Goal: Navigation & Orientation: Find specific page/section

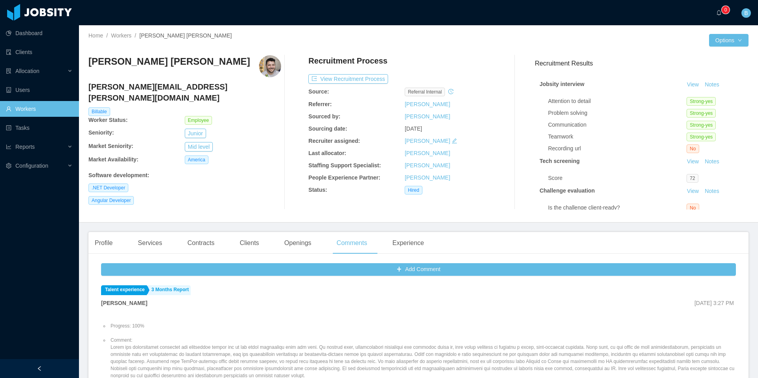
click at [35, 107] on link "Workers" at bounding box center [39, 109] width 67 height 16
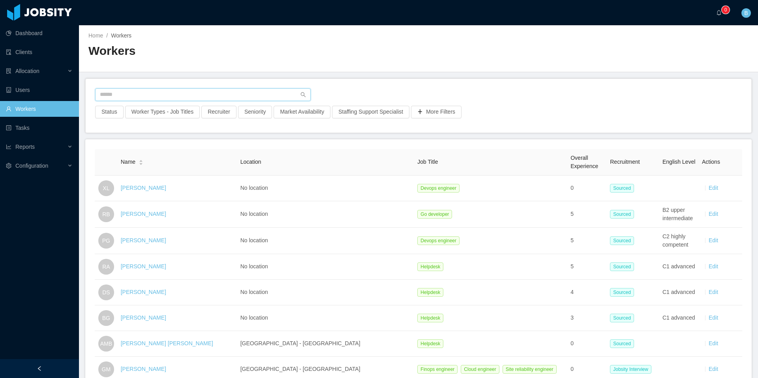
click at [221, 96] on input "text" at bounding box center [202, 94] width 215 height 13
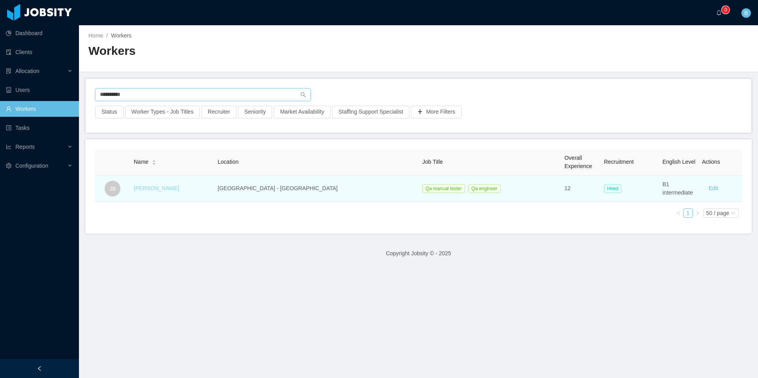
type input "**********"
click at [172, 187] on link "[PERSON_NAME]" at bounding box center [156, 188] width 45 height 6
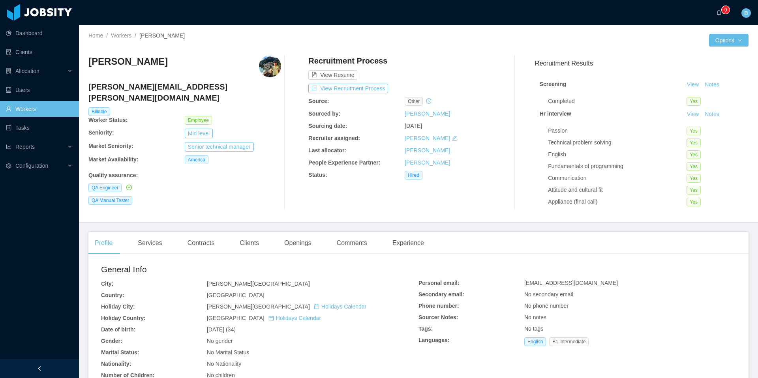
click at [268, 72] on img at bounding box center [270, 66] width 22 height 22
click at [360, 242] on div "Comments" at bounding box center [351, 243] width 43 height 22
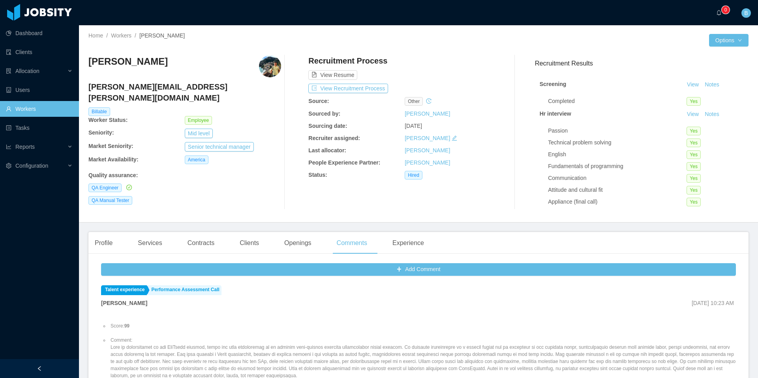
click at [278, 69] on img at bounding box center [270, 66] width 22 height 22
click at [155, 239] on div "Services" at bounding box center [149, 243] width 37 height 22
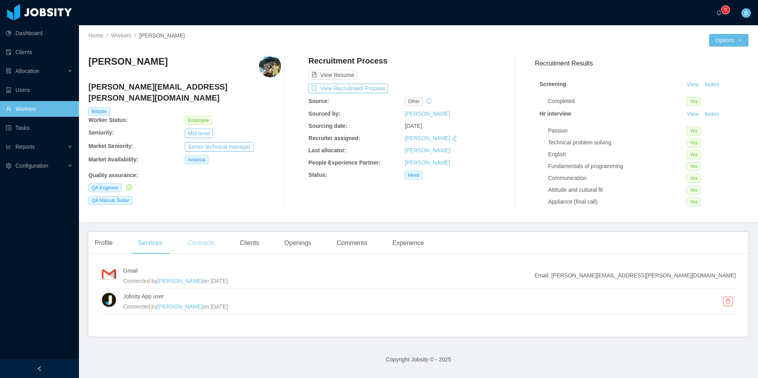
click at [213, 242] on div "Contracts" at bounding box center [200, 243] width 39 height 22
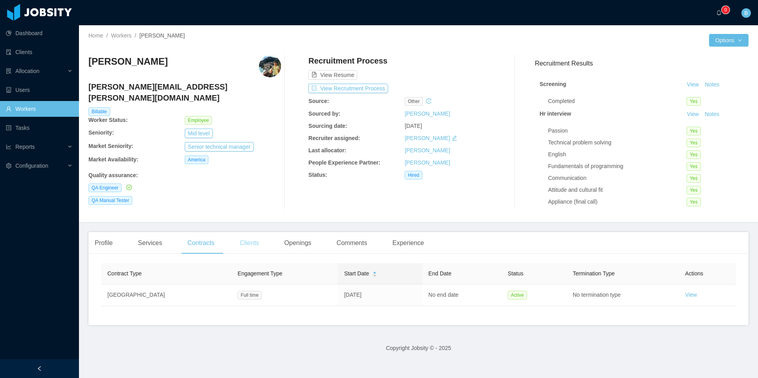
click at [260, 247] on div "Clients" at bounding box center [249, 243] width 32 height 22
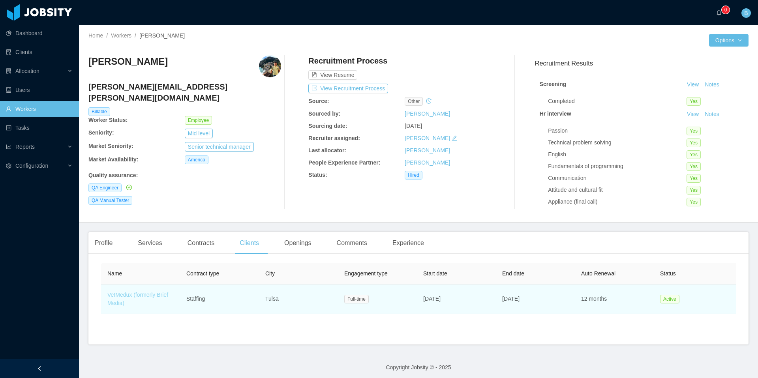
click at [133, 293] on link "VetMedux (formerly Brief Media)" at bounding box center [137, 299] width 61 height 15
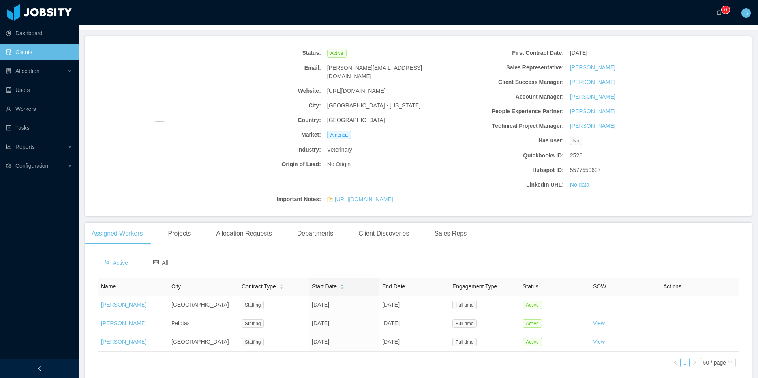
scroll to position [42, 0]
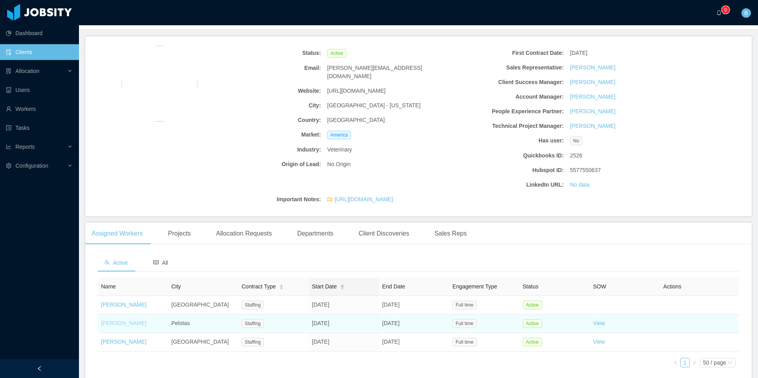
click at [118, 324] on link "[PERSON_NAME]" at bounding box center [123, 323] width 45 height 6
